Goal: Information Seeking & Learning: Learn about a topic

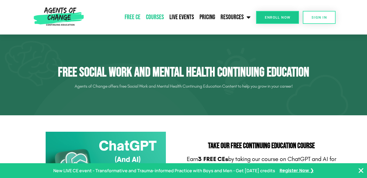
click at [156, 16] on link "Courses" at bounding box center [155, 17] width 24 height 14
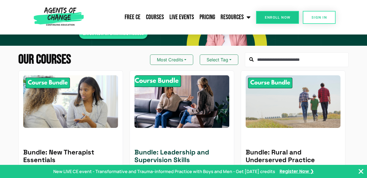
scroll to position [55, 0]
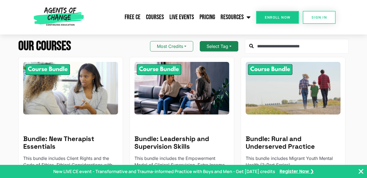
click at [231, 47] on button "Select Tag" at bounding box center [219, 46] width 39 height 10
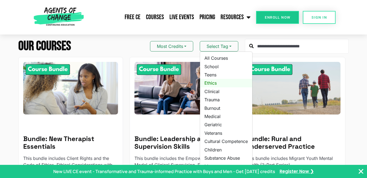
click at [213, 82] on link "Ethics" at bounding box center [226, 83] width 52 height 8
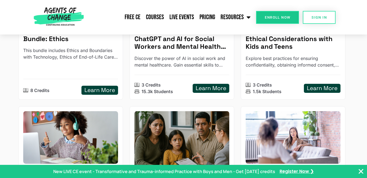
scroll to position [137, 0]
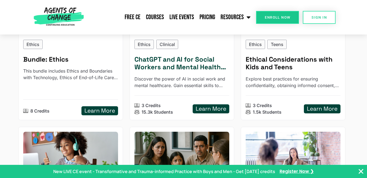
click at [219, 108] on h5 "Learn More" at bounding box center [211, 108] width 31 height 7
